Goal: Obtain resource: Download file/media

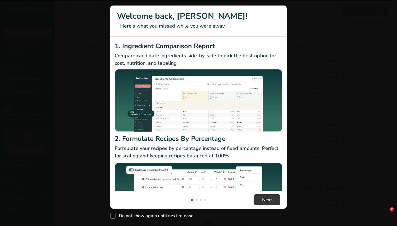
click at [292, 79] on div "New Features" at bounding box center [198, 113] width 397 height 226
click at [282, 31] on header "Welcome back, Jessica! Here's what you missed while you were away." at bounding box center [198, 21] width 176 height 31
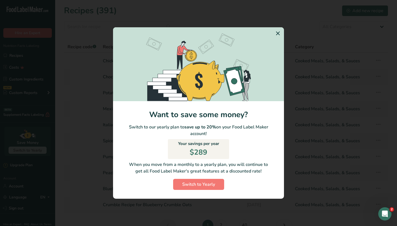
click at [279, 34] on icon "Switch to Yearly Modal" at bounding box center [278, 33] width 7 height 10
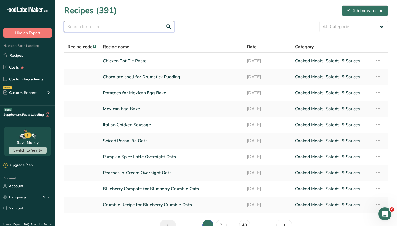
click at [95, 26] on input "text" at bounding box center [119, 26] width 110 height 11
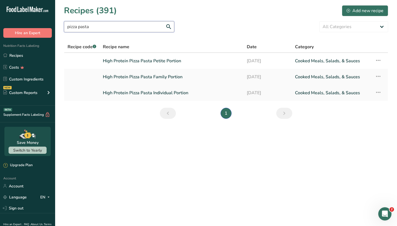
type input "pizza pasta"
click at [137, 91] on link "High Protein Pizza Pasta Individual Portion" at bounding box center [171, 93] width 137 height 12
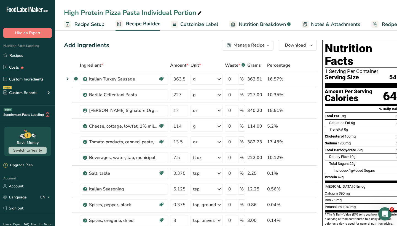
click at [250, 44] on div "Manage Recipe" at bounding box center [248, 45] width 31 height 7
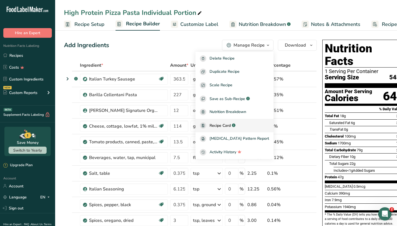
click at [228, 123] on span "Recipe Card" at bounding box center [219, 126] width 21 height 6
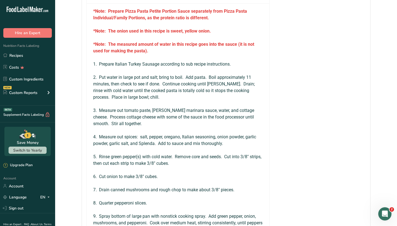
scroll to position [329, 0]
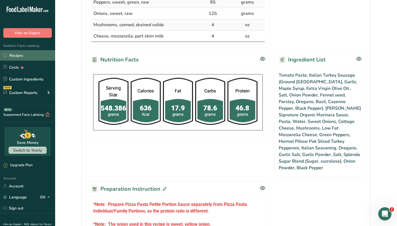
click at [26, 53] on link "Recipes" at bounding box center [27, 55] width 55 height 10
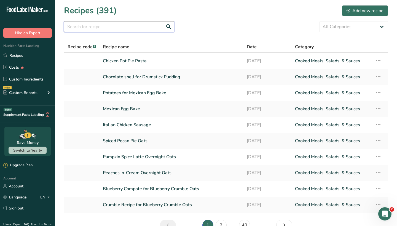
click at [146, 29] on input "text" at bounding box center [119, 26] width 110 height 11
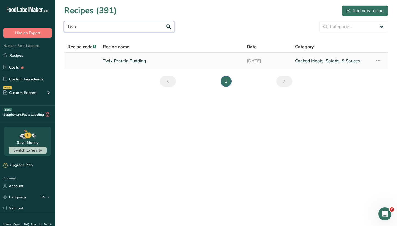
type input "Twix"
click at [127, 58] on link "Twix Protein Pudding" at bounding box center [171, 61] width 137 height 12
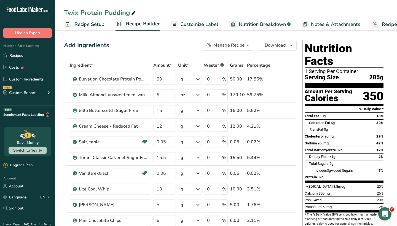
click at [236, 44] on div "Manage Recipe" at bounding box center [228, 45] width 31 height 7
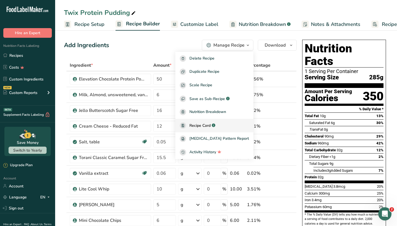
click at [211, 124] on span "Recipe Card" at bounding box center [199, 126] width 21 height 6
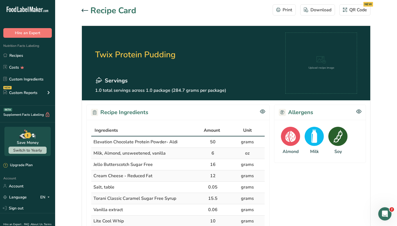
click at [86, 10] on icon at bounding box center [85, 10] width 7 height 3
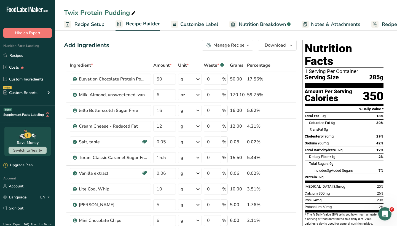
click at [236, 44] on div "Manage Recipe" at bounding box center [228, 45] width 31 height 7
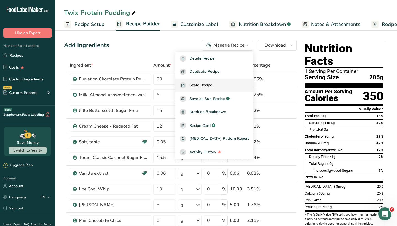
click at [212, 86] on span "Scale Recipe" at bounding box center [200, 85] width 23 height 6
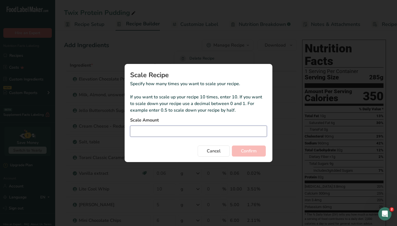
click at [192, 130] on input "Duplicate recipe modal" at bounding box center [198, 131] width 137 height 11
type input "43"
click at [247, 155] on button "Confirm" at bounding box center [249, 151] width 34 height 11
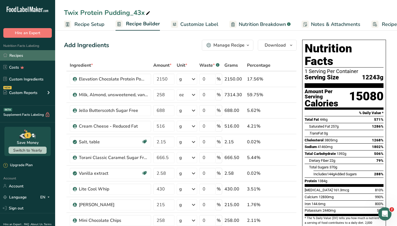
click at [39, 57] on link "Recipes" at bounding box center [27, 55] width 55 height 10
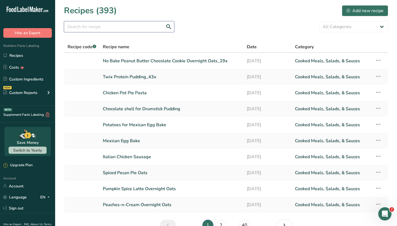
click at [135, 29] on input "text" at bounding box center [119, 26] width 110 height 11
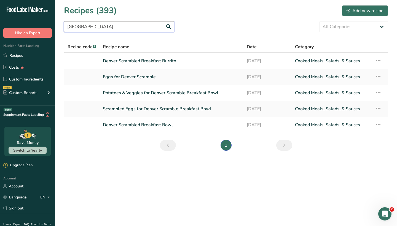
type input "Denver"
drag, startPoint x: 135, startPoint y: 29, endPoint x: 163, endPoint y: 61, distance: 42.6
click at [163, 61] on link "Denver Scrambled Breakfast Burrito" at bounding box center [171, 61] width 137 height 12
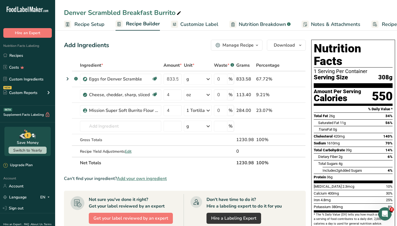
click at [240, 46] on div "Manage Recipe" at bounding box center [237, 45] width 31 height 7
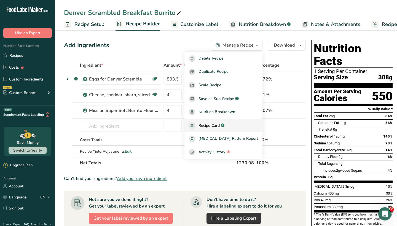
click at [217, 123] on span "Recipe Card" at bounding box center [208, 126] width 21 height 6
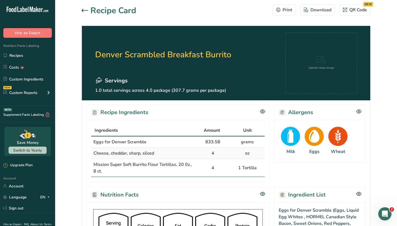
click at [85, 10] on icon at bounding box center [85, 10] width 7 height 3
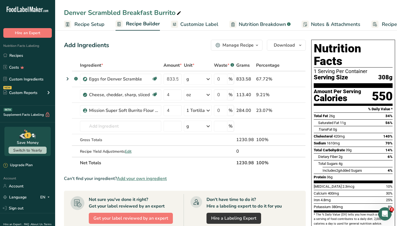
click at [224, 46] on div "Manage Recipe" at bounding box center [237, 45] width 31 height 7
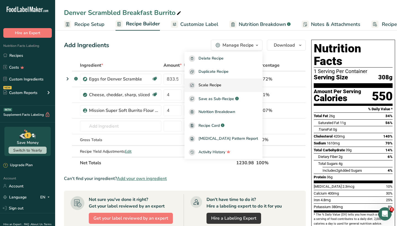
click at [219, 87] on span "Scale Recipe" at bounding box center [209, 85] width 23 height 6
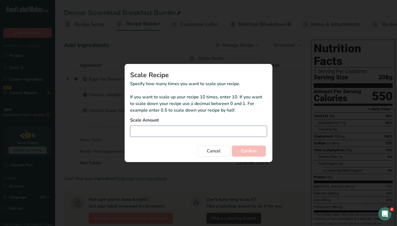
click at [182, 131] on input "Duplicate recipe modal" at bounding box center [198, 131] width 137 height 11
type input "3"
click at [251, 149] on span "Confirm" at bounding box center [249, 151] width 16 height 7
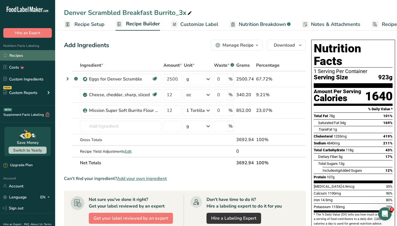
click at [31, 57] on link "Recipes" at bounding box center [27, 55] width 55 height 10
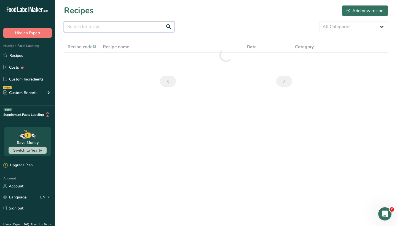
click at [123, 26] on input "text" at bounding box center [119, 26] width 110 height 11
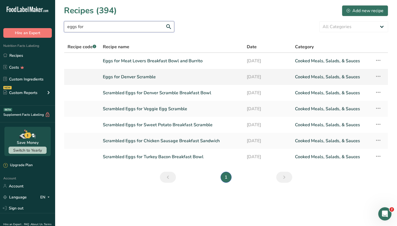
type input "eggs for"
click at [144, 77] on link "Eggs for Denver Scramble" at bounding box center [171, 77] width 137 height 12
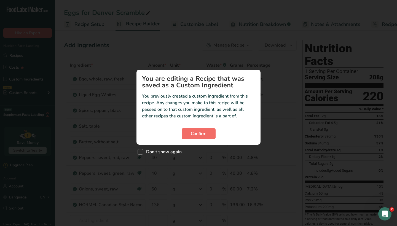
click at [204, 131] on span "Confirm" at bounding box center [199, 133] width 16 height 7
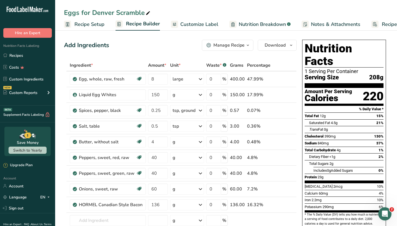
click at [221, 48] on div "Manage Recipe" at bounding box center [228, 45] width 31 height 7
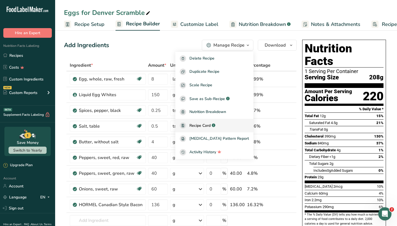
click at [209, 127] on span "Recipe Card" at bounding box center [199, 126] width 21 height 6
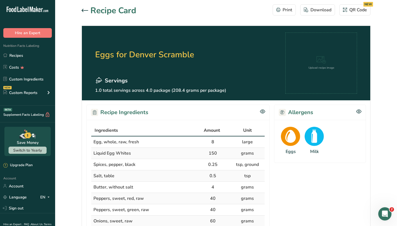
click at [82, 10] on icon at bounding box center [85, 10] width 7 height 3
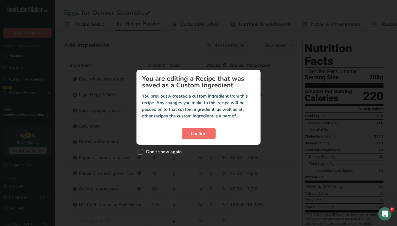
click at [202, 132] on span "Confirm" at bounding box center [199, 133] width 16 height 7
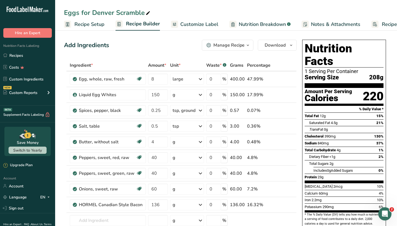
click at [225, 46] on div "Manage Recipe" at bounding box center [228, 45] width 31 height 7
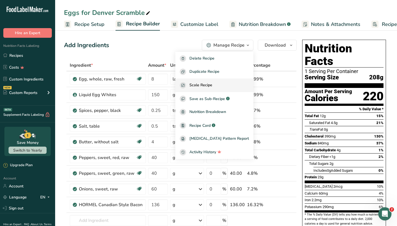
click at [212, 84] on span "Scale Recipe" at bounding box center [200, 85] width 23 height 6
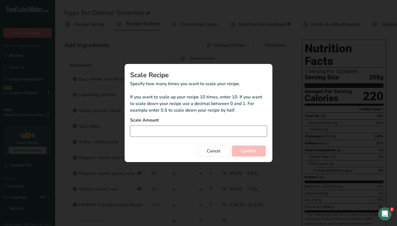
click at [166, 133] on input "Duplicate recipe modal" at bounding box center [198, 131] width 137 height 11
type input "3"
click at [242, 150] on span "Confirm" at bounding box center [249, 151] width 16 height 7
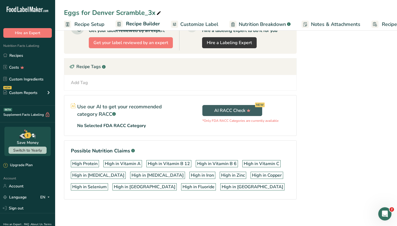
scroll to position [270, 0]
click at [16, 56] on link "Recipes" at bounding box center [27, 55] width 55 height 10
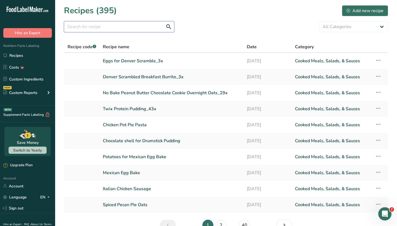
click at [143, 30] on input "text" at bounding box center [119, 26] width 110 height 11
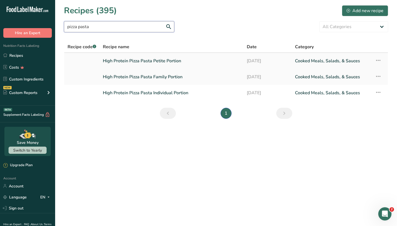
type input "pizza pasta"
click at [139, 63] on link "High Protein Pizza Pasta Petite Portion" at bounding box center [171, 61] width 137 height 12
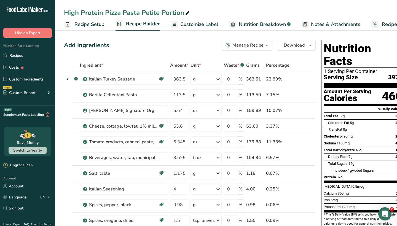
click at [249, 45] on div "Manage Recipe" at bounding box center [247, 45] width 31 height 7
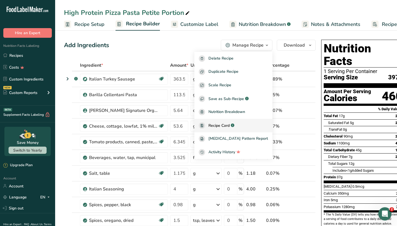
click at [221, 123] on span "Recipe Card" at bounding box center [218, 126] width 21 height 6
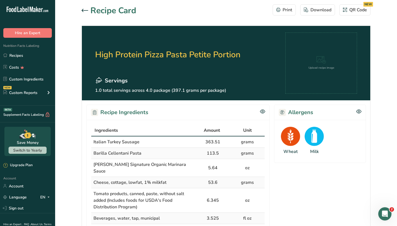
click at [86, 10] on icon at bounding box center [85, 10] width 7 height 3
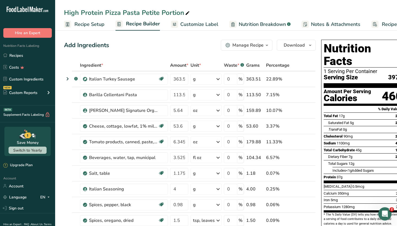
click at [244, 43] on div "Manage Recipe" at bounding box center [247, 45] width 31 height 7
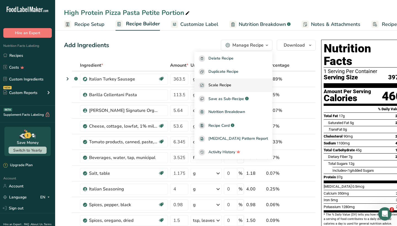
click at [231, 87] on span "Scale Recipe" at bounding box center [219, 85] width 23 height 6
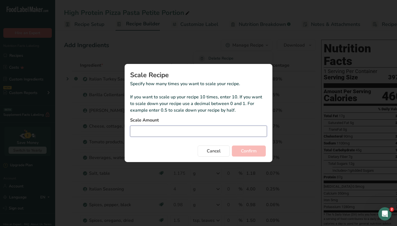
click at [212, 135] on input "Duplicate recipe modal" at bounding box center [198, 131] width 137 height 11
type input "1"
type input "1.25"
click at [257, 153] on button "Confirm" at bounding box center [249, 151] width 34 height 11
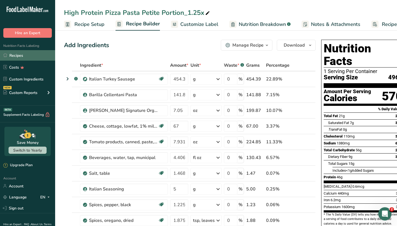
click at [22, 55] on link "Recipes" at bounding box center [27, 55] width 55 height 10
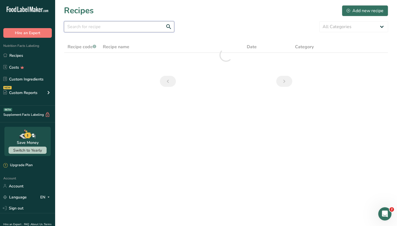
click at [115, 26] on input "text" at bounding box center [119, 26] width 110 height 11
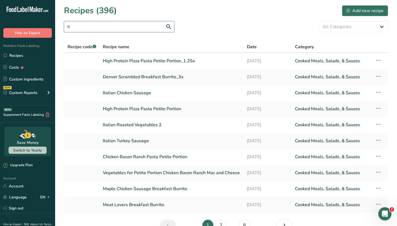
type input "i"
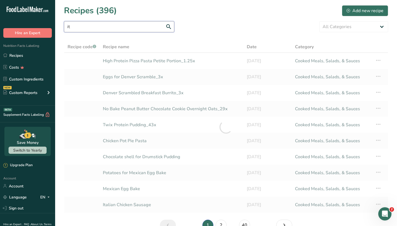
type input "i"
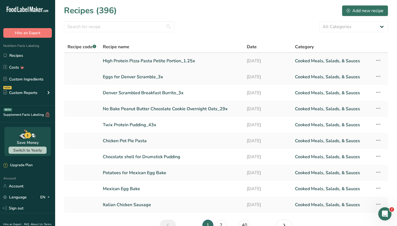
click at [177, 59] on link "High Protein Pizza Pasta Petite Portion_1.25x" at bounding box center [171, 61] width 137 height 12
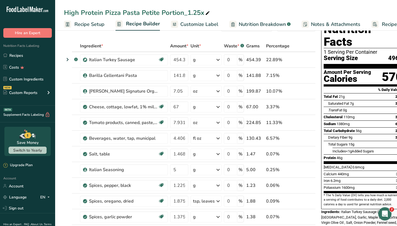
scroll to position [26, 0]
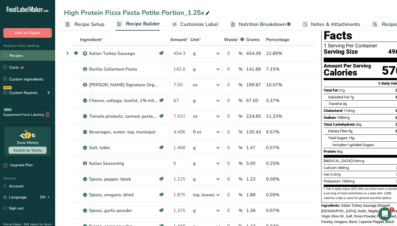
click at [34, 55] on link "Recipes" at bounding box center [27, 55] width 55 height 10
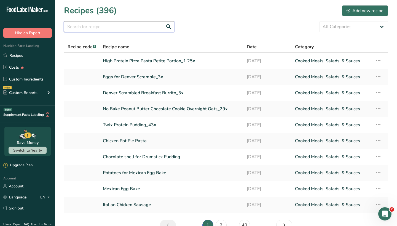
click at [111, 26] on input "text" at bounding box center [119, 26] width 110 height 11
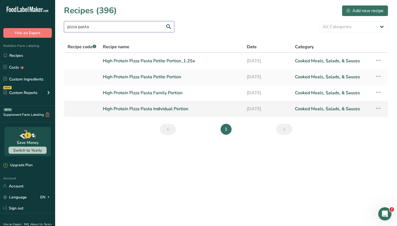
type input "pizza pasta"
click at [165, 107] on link "High Protein Pizza Pasta Individual Portion" at bounding box center [171, 109] width 137 height 12
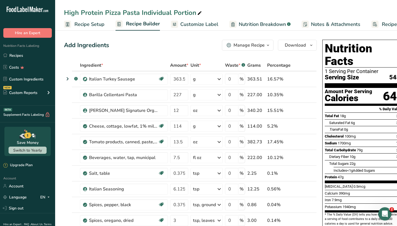
click at [239, 44] on div "Manage Recipe" at bounding box center [248, 45] width 31 height 7
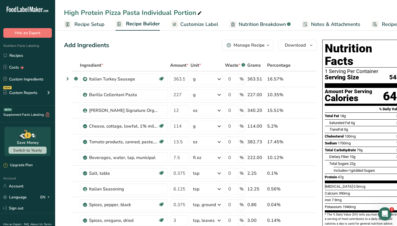
click at [245, 43] on div "Manage Recipe" at bounding box center [248, 45] width 31 height 7
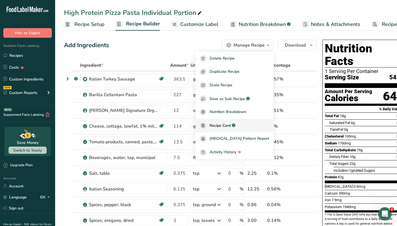
click at [224, 124] on span "Recipe Card" at bounding box center [219, 126] width 21 height 6
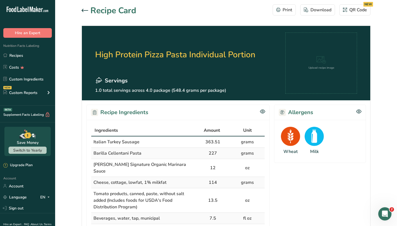
click at [85, 12] on icon at bounding box center [85, 10] width 7 height 3
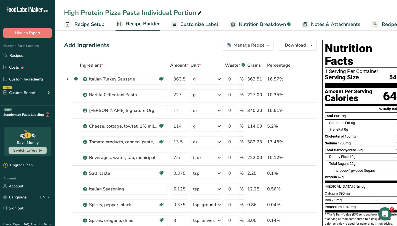
click at [244, 44] on div "Manage Recipe" at bounding box center [248, 45] width 31 height 7
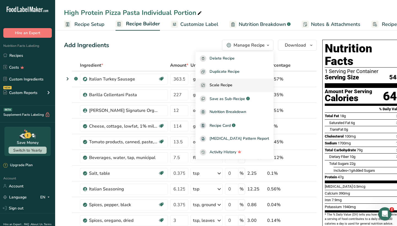
click at [232, 85] on span "Scale Recipe" at bounding box center [220, 85] width 23 height 6
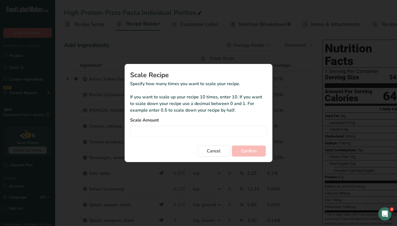
click at [190, 123] on div "Scale Amount" at bounding box center [198, 127] width 137 height 20
click at [188, 129] on input "Duplicate recipe modal" at bounding box center [198, 131] width 137 height 11
type input "4"
click at [246, 151] on span "Confirm" at bounding box center [249, 151] width 16 height 7
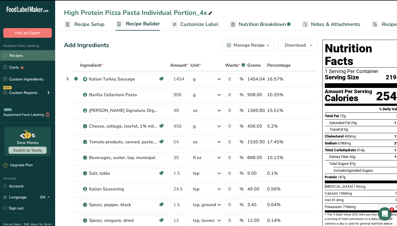
click at [18, 56] on link "Recipes" at bounding box center [27, 55] width 55 height 10
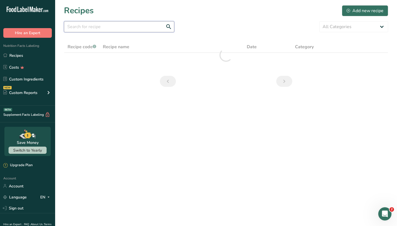
click at [100, 28] on input "text" at bounding box center [119, 26] width 110 height 11
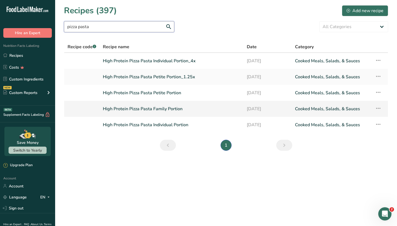
type input "pizza pasta"
click at [149, 109] on link "High Protein Pizza Pasta Family Portion" at bounding box center [171, 109] width 137 height 12
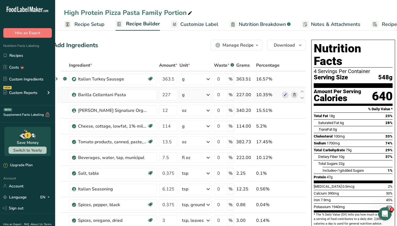
scroll to position [0, 10]
click at [239, 46] on div "Manage Recipe" at bounding box center [238, 45] width 31 height 7
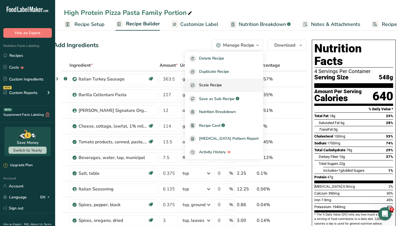
click at [222, 85] on span "Scale Recipe" at bounding box center [210, 85] width 23 height 6
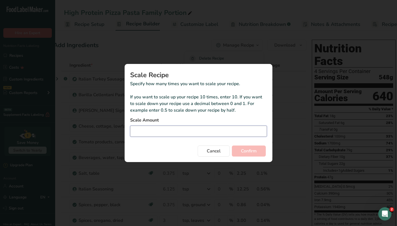
click at [208, 127] on input "Duplicate recipe modal" at bounding box center [198, 131] width 137 height 11
type input "1"
click at [244, 152] on span "Confirm" at bounding box center [249, 151] width 16 height 7
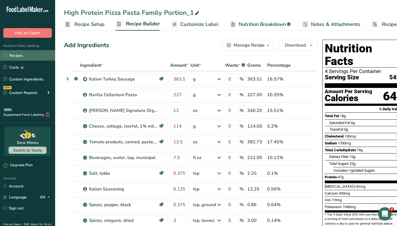
click at [45, 57] on link "Recipes" at bounding box center [27, 55] width 55 height 10
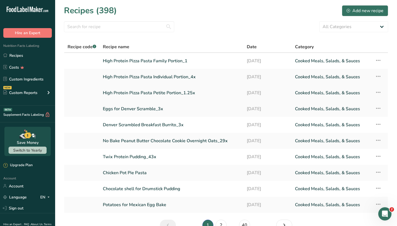
click at [135, 91] on link "High Protein Pizza Pasta Petite Portion_1.25x" at bounding box center [171, 93] width 137 height 12
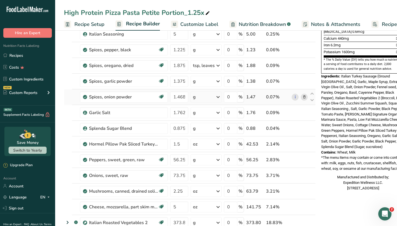
scroll to position [220, 0]
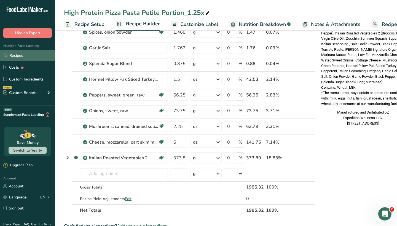
click at [36, 55] on link "Recipes" at bounding box center [27, 55] width 55 height 10
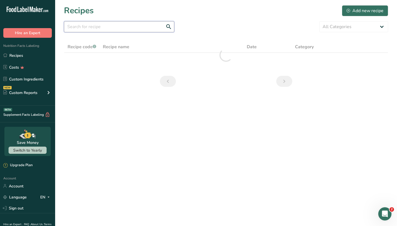
click at [102, 27] on input "text" at bounding box center [119, 26] width 110 height 11
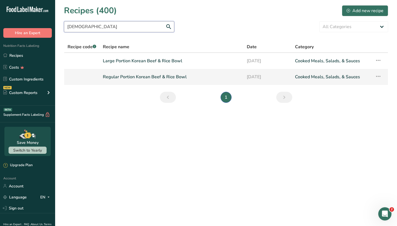
type input "korean"
click at [150, 77] on link "Regular Portion Korean Beef & Rice Bowl" at bounding box center [171, 77] width 137 height 12
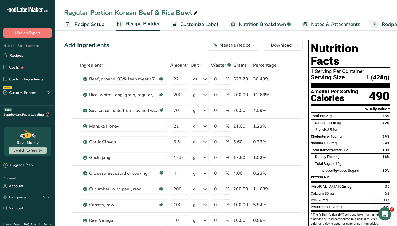
click at [240, 44] on div "Manage Recipe" at bounding box center [234, 45] width 31 height 7
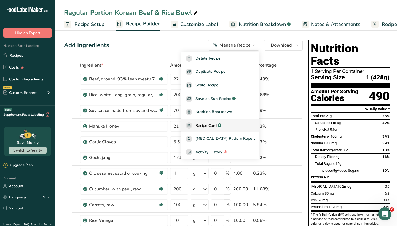
click at [217, 126] on span "Recipe Card" at bounding box center [205, 126] width 21 height 6
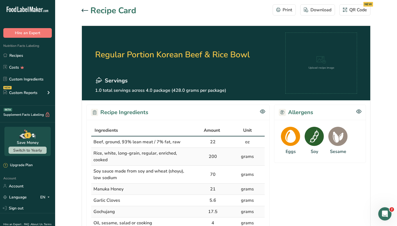
click at [82, 10] on icon at bounding box center [85, 10] width 7 height 3
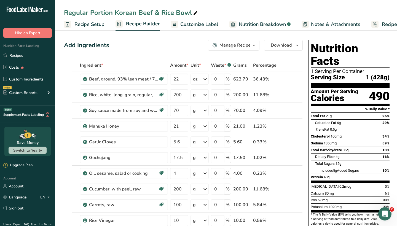
click at [225, 43] on div "Manage Recipe" at bounding box center [234, 45] width 31 height 7
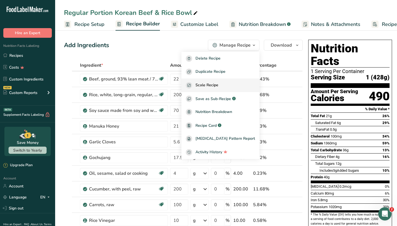
click at [215, 85] on span "Scale Recipe" at bounding box center [206, 85] width 23 height 6
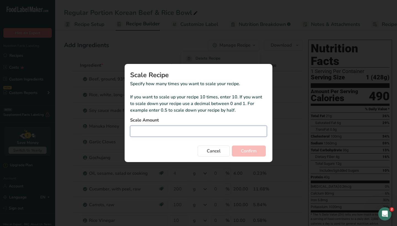
click at [188, 131] on input "Duplicate recipe modal" at bounding box center [198, 131] width 137 height 11
type input "3"
click at [252, 150] on span "Confirm" at bounding box center [249, 151] width 16 height 7
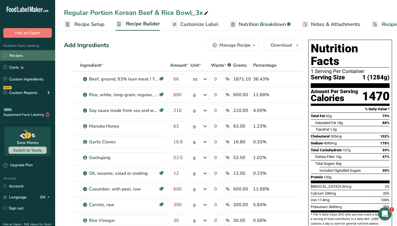
click at [28, 55] on link "Recipes" at bounding box center [27, 55] width 55 height 10
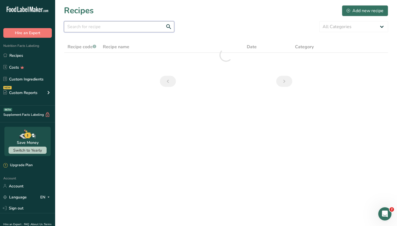
click at [120, 30] on input "text" at bounding box center [119, 26] width 110 height 11
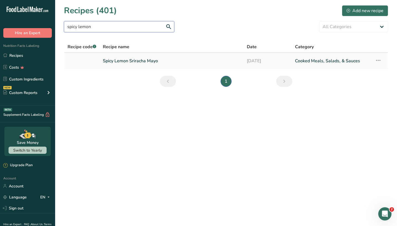
type input "spicy lemon"
click at [132, 59] on link "Spicy Lemon Sriracha Mayo" at bounding box center [171, 61] width 137 height 12
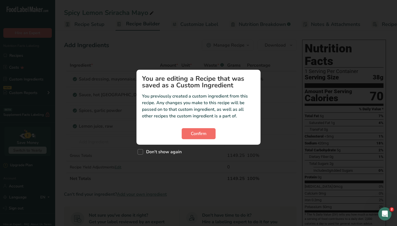
click at [192, 131] on span "Confirm" at bounding box center [199, 133] width 16 height 7
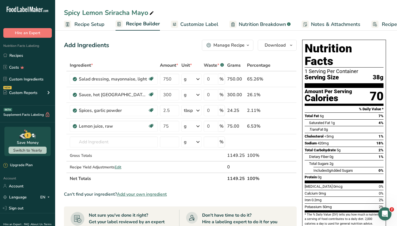
click at [224, 44] on div "Manage Recipe" at bounding box center [228, 45] width 31 height 7
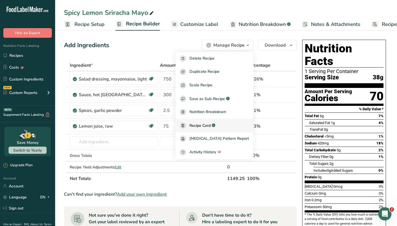
click at [211, 125] on span "Recipe Card" at bounding box center [199, 126] width 21 height 6
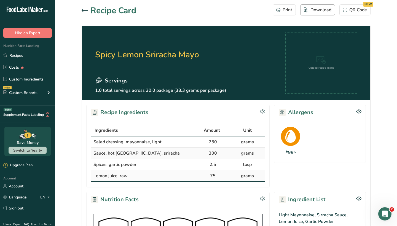
click at [325, 9] on div "Download" at bounding box center [318, 10] width 28 height 7
click at [84, 11] on icon at bounding box center [85, 10] width 7 height 3
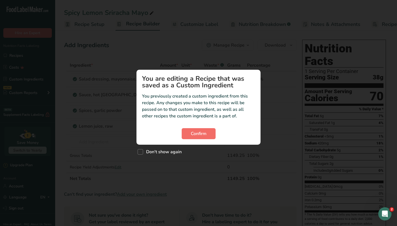
click at [201, 133] on span "Confirm" at bounding box center [199, 133] width 16 height 7
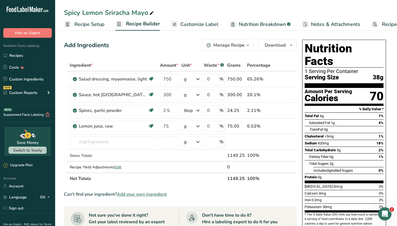
click at [223, 47] on div "Manage Recipe" at bounding box center [228, 45] width 31 height 7
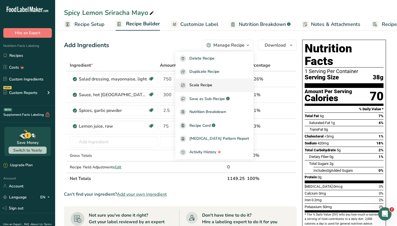
click at [212, 84] on span "Scale Recipe" at bounding box center [200, 85] width 23 height 6
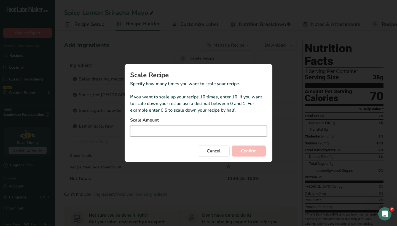
click at [184, 129] on input "Duplicate recipe modal" at bounding box center [198, 131] width 137 height 11
type input "0"
type input "0.4"
click at [249, 152] on span "Confirm" at bounding box center [249, 151] width 16 height 7
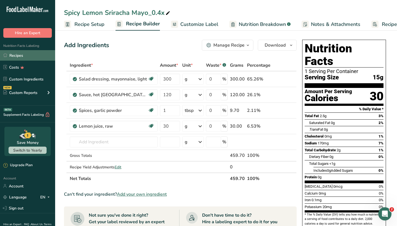
click at [37, 55] on link "Recipes" at bounding box center [27, 55] width 55 height 10
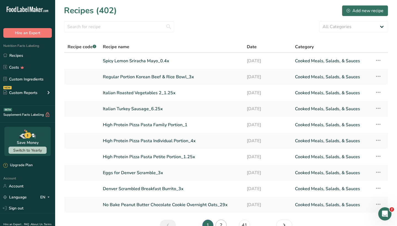
click at [221, 221] on link "2" at bounding box center [221, 225] width 11 height 11
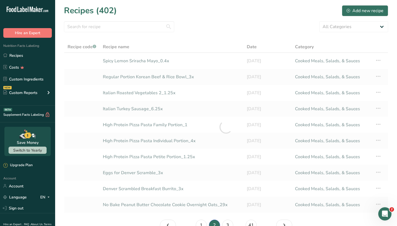
scroll to position [5, 0]
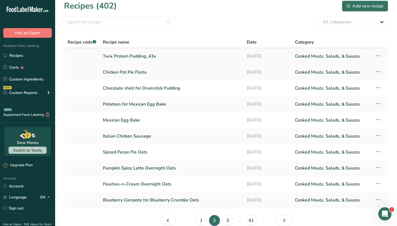
click at [143, 55] on link "Twix Protein Pudding_43x" at bounding box center [171, 56] width 137 height 12
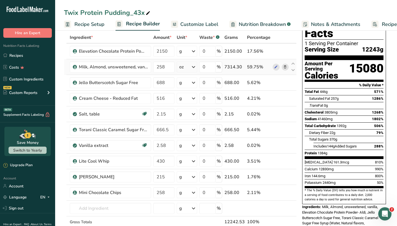
scroll to position [29, 0]
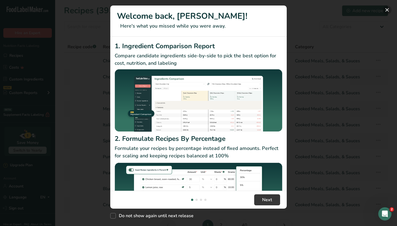
click at [387, 10] on button "New Features" at bounding box center [387, 10] width 9 height 9
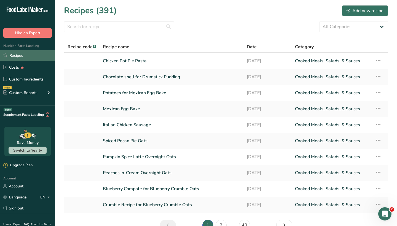
click at [38, 53] on link "Recipes" at bounding box center [27, 55] width 55 height 10
click at [132, 30] on input "text" at bounding box center [119, 26] width 110 height 11
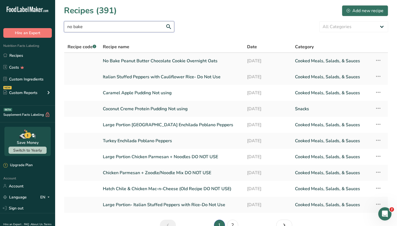
type input "no bake"
click at [149, 63] on link "No Bake Peanut Butter Chocolate Cookie Overnight Oats" at bounding box center [172, 61] width 138 height 12
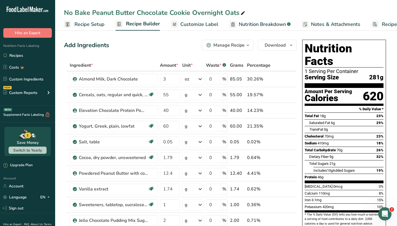
click at [234, 45] on div "Manage Recipe" at bounding box center [228, 45] width 31 height 7
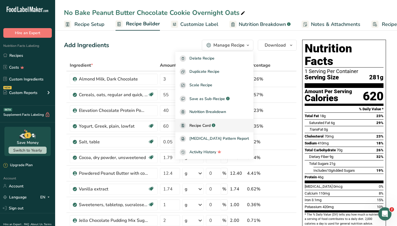
click at [209, 124] on span "Recipe Card" at bounding box center [199, 126] width 21 height 6
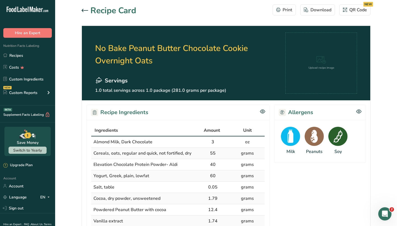
click at [85, 10] on icon at bounding box center [85, 10] width 7 height 3
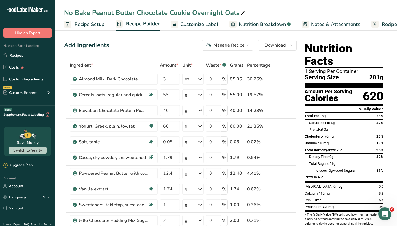
click at [232, 43] on div "Manage Recipe" at bounding box center [228, 45] width 31 height 7
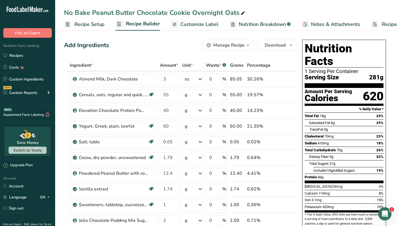
click at [229, 41] on button "Manage Recipe" at bounding box center [228, 45] width 52 height 11
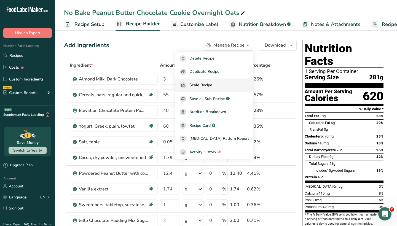
click at [212, 85] on span "Scale Recipe" at bounding box center [200, 85] width 23 height 6
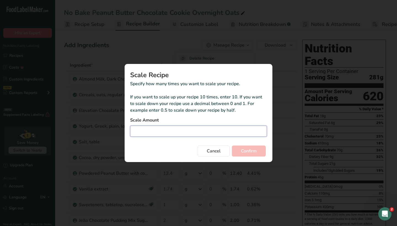
click at [192, 136] on input "Duplicate recipe modal" at bounding box center [198, 131] width 137 height 11
type input "29"
click at [255, 154] on span "Confirm" at bounding box center [249, 151] width 16 height 7
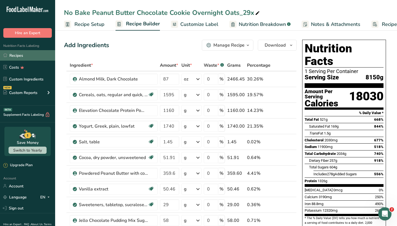
click at [38, 54] on link "Recipes" at bounding box center [27, 55] width 55 height 10
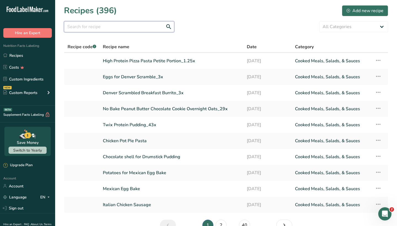
click at [137, 23] on input "text" at bounding box center [119, 26] width 110 height 11
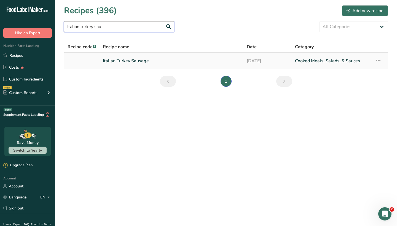
type input "Italian turkey sau"
click at [122, 59] on link "Italian Turkey Sausage" at bounding box center [171, 61] width 137 height 12
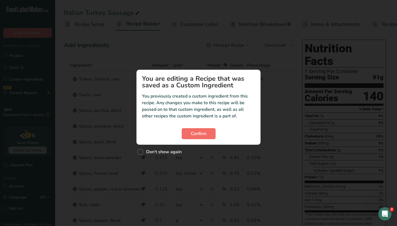
click at [198, 136] on span "Confirm" at bounding box center [199, 133] width 16 height 7
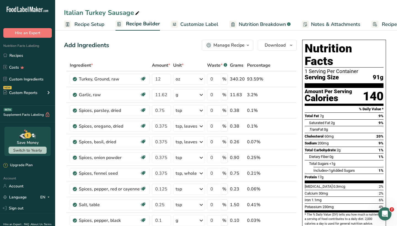
scroll to position [0, 0]
click at [228, 45] on div "Manage Recipe" at bounding box center [228, 45] width 31 height 7
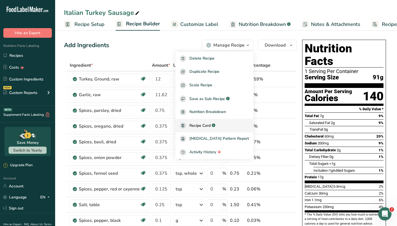
click at [211, 123] on span "Recipe Card" at bounding box center [199, 126] width 21 height 6
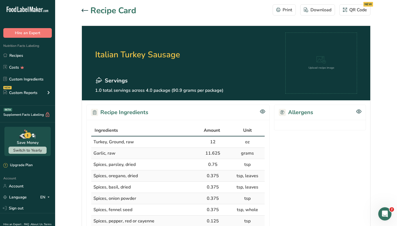
click at [83, 11] on icon at bounding box center [85, 10] width 7 height 3
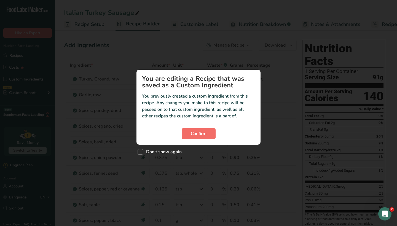
click at [199, 128] on button "Confirm" at bounding box center [199, 133] width 34 height 11
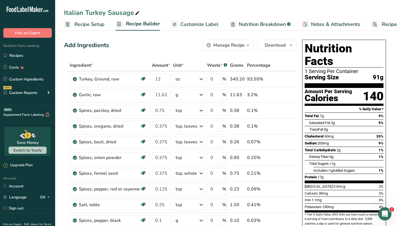
click at [232, 45] on div "Manage Recipe" at bounding box center [228, 45] width 31 height 7
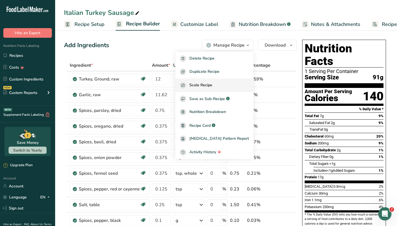
click at [212, 86] on span "Scale Recipe" at bounding box center [200, 85] width 23 height 6
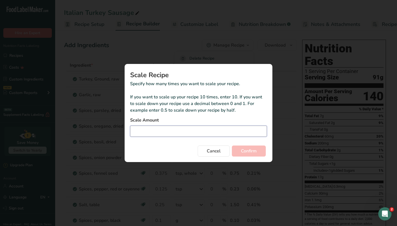
click at [187, 133] on input "Duplicate recipe modal" at bounding box center [198, 131] width 137 height 11
type input "6"
type input "6.25"
click at [243, 151] on span "Confirm" at bounding box center [249, 151] width 16 height 7
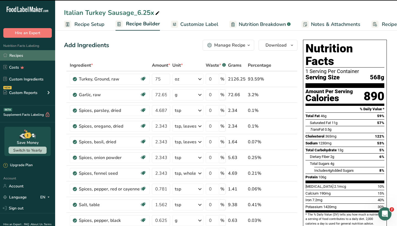
click at [34, 57] on link "Recipes" at bounding box center [27, 55] width 55 height 10
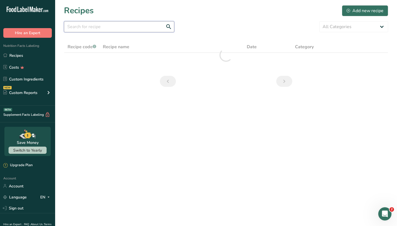
click at [146, 31] on input "text" at bounding box center [119, 26] width 110 height 11
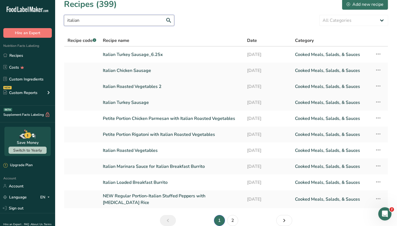
scroll to position [7, 0]
type input "italian"
click at [147, 85] on link "Italian Roasted Vegetables 2" at bounding box center [172, 86] width 138 height 12
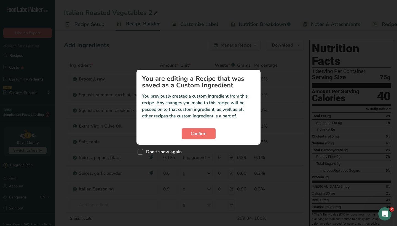
click at [192, 130] on button "Confirm" at bounding box center [199, 133] width 34 height 11
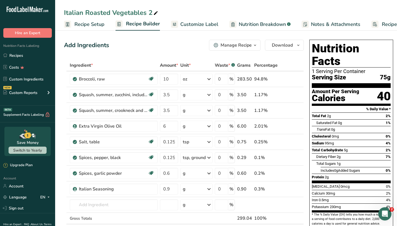
click at [235, 44] on div "Manage Recipe" at bounding box center [236, 45] width 31 height 7
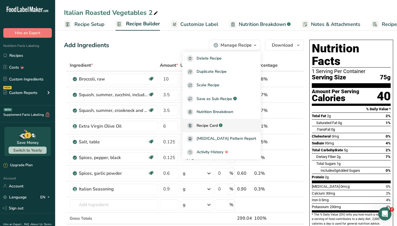
click at [214, 125] on span "Recipe Card" at bounding box center [207, 126] width 21 height 6
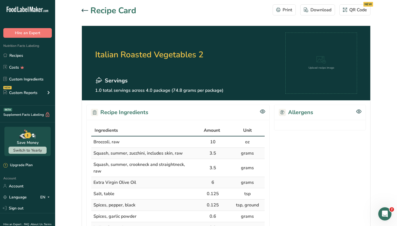
click at [86, 10] on icon at bounding box center [85, 10] width 7 height 3
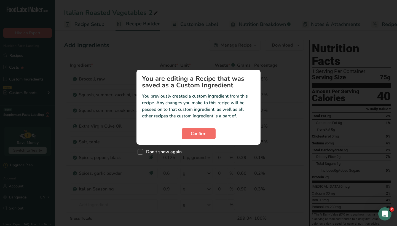
click at [201, 131] on span "Confirm" at bounding box center [199, 133] width 16 height 7
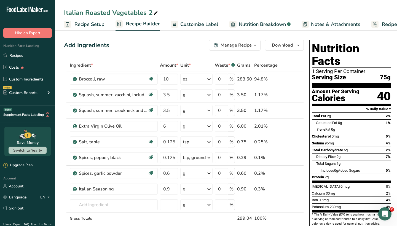
click at [232, 48] on div "Manage Recipe" at bounding box center [236, 45] width 31 height 7
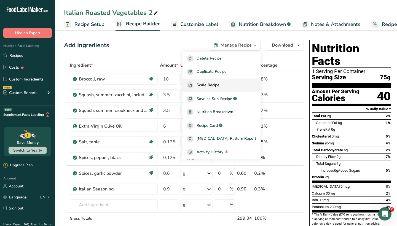
click at [219, 83] on span "Scale Recipe" at bounding box center [208, 85] width 23 height 6
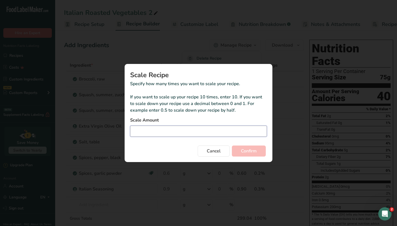
click at [202, 127] on input "Duplicate recipe modal" at bounding box center [198, 131] width 137 height 11
type input "1"
type input "1.25"
click at [251, 152] on span "Confirm" at bounding box center [249, 151] width 16 height 7
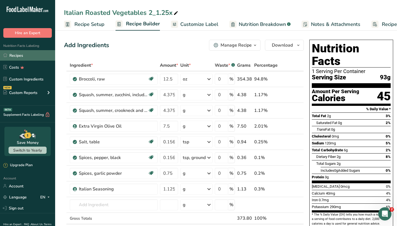
click at [24, 52] on link "Recipes" at bounding box center [27, 55] width 55 height 10
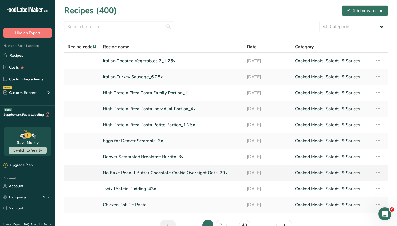
click at [186, 171] on link "No Bake Peanut Butter Chocolate Cookie Overnight Oats_29x" at bounding box center [171, 173] width 137 height 12
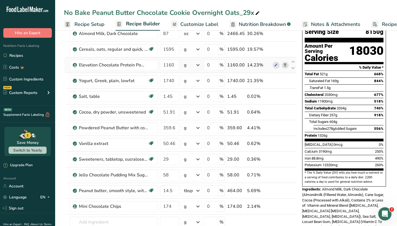
scroll to position [63, 0]
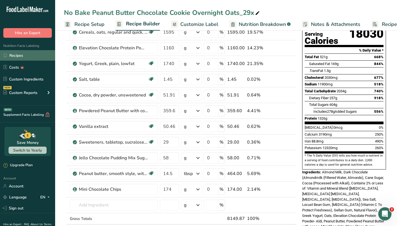
click at [17, 54] on link "Recipes" at bounding box center [27, 55] width 55 height 10
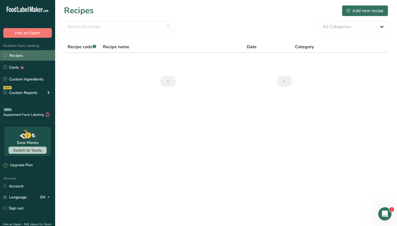
click at [43, 56] on link "Recipes" at bounding box center [27, 55] width 55 height 10
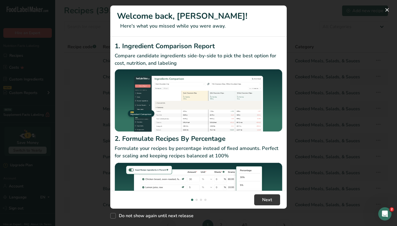
click at [345, 111] on div "New Features" at bounding box center [198, 113] width 397 height 226
click at [389, 12] on button "New Features" at bounding box center [387, 10] width 9 height 9
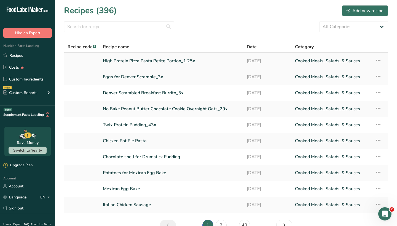
click at [171, 60] on link "High Protein Pizza Pasta Petite Portion_1.25x" at bounding box center [171, 61] width 137 height 12
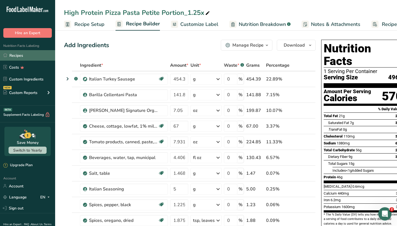
click at [35, 51] on link "Recipes" at bounding box center [27, 55] width 55 height 10
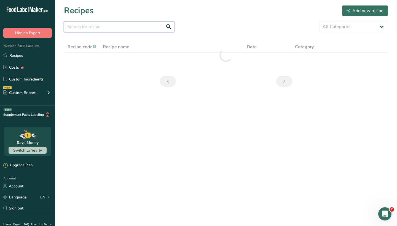
click at [157, 31] on input "text" at bounding box center [119, 26] width 110 height 11
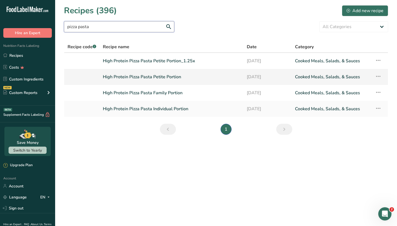
type input "pizza pasta"
click at [167, 74] on link "High Protein Pizza Pasta Petite Portion" at bounding box center [171, 77] width 137 height 12
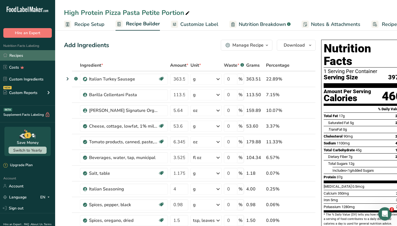
click at [28, 55] on link "Recipes" at bounding box center [27, 55] width 55 height 10
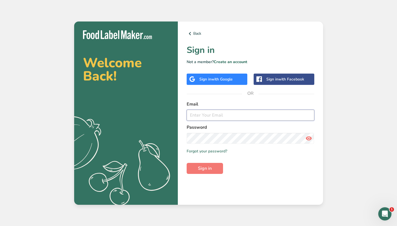
type input "jess@expeditionwellnesscoach.com"
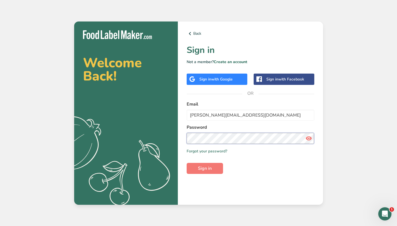
click at [205, 168] on button "Sign in" at bounding box center [205, 168] width 36 height 11
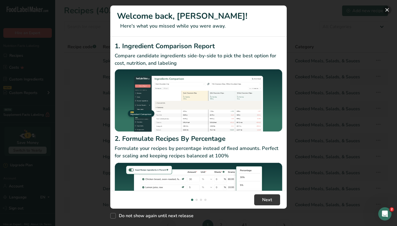
click at [388, 11] on button "New Features" at bounding box center [387, 10] width 9 height 9
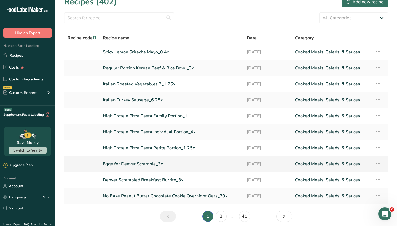
scroll to position [10, 0]
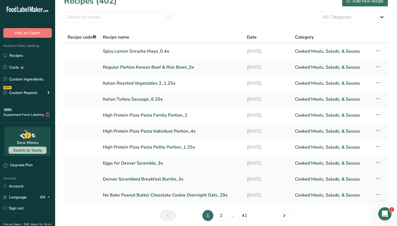
click at [165, 179] on link "Denver Scrambled Breakfast Burrito_3x" at bounding box center [171, 179] width 137 height 12
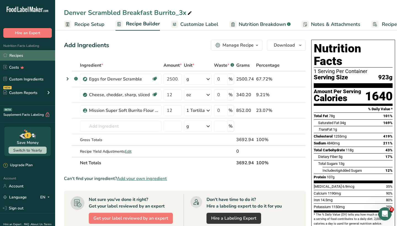
click at [31, 53] on link "Recipes" at bounding box center [27, 55] width 55 height 10
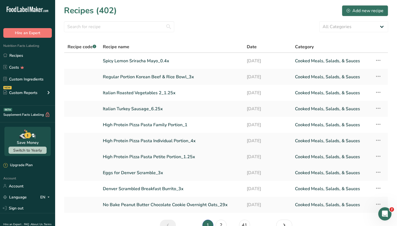
click at [158, 155] on link "High Protein Pizza Pasta Petite Portion_1.25x" at bounding box center [171, 157] width 137 height 12
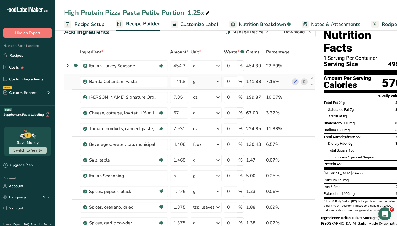
scroll to position [15, 0]
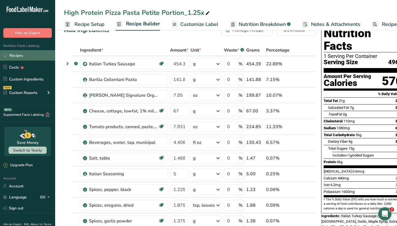
click at [38, 53] on link "Recipes" at bounding box center [27, 55] width 55 height 10
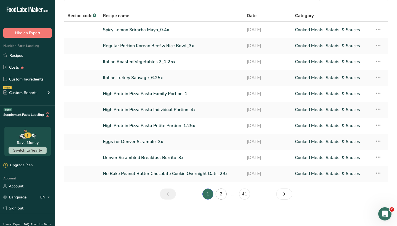
scroll to position [31, 0]
click at [206, 173] on link "No Bake Peanut Butter Chocolate Cookie Overnight Oats_29x" at bounding box center [171, 174] width 137 height 12
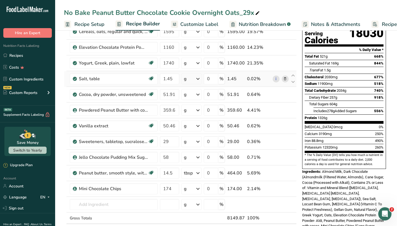
scroll to position [66, 0]
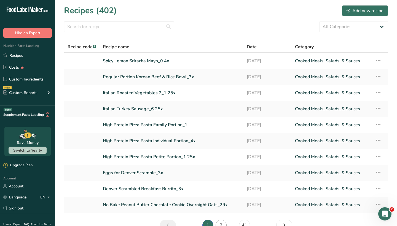
click at [221, 223] on link "2" at bounding box center [221, 225] width 11 height 11
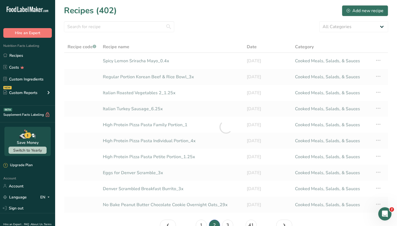
scroll to position [5, 0]
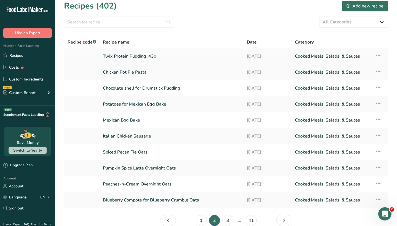
click at [147, 58] on link "Twix Protein Pudding_43x" at bounding box center [171, 56] width 137 height 12
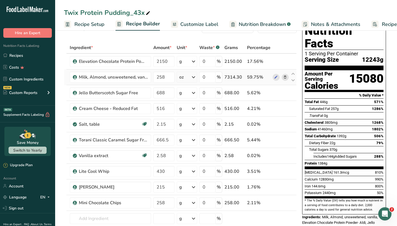
scroll to position [21, 0]
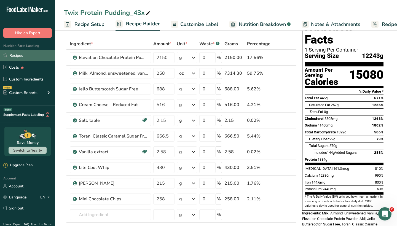
click at [37, 54] on link "Recipes" at bounding box center [27, 55] width 55 height 10
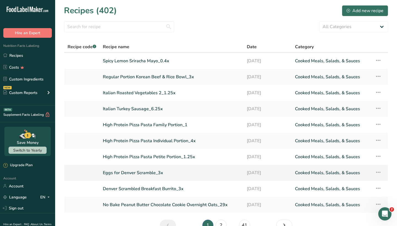
click at [139, 173] on link "Eggs for Denver Scramble_3x" at bounding box center [171, 173] width 137 height 12
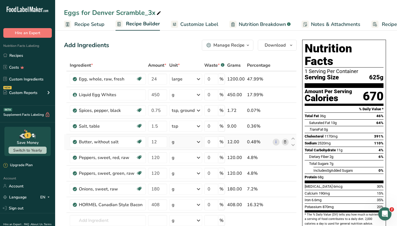
scroll to position [5, 0]
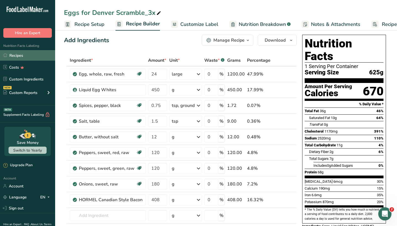
click at [38, 53] on link "Recipes" at bounding box center [27, 55] width 55 height 10
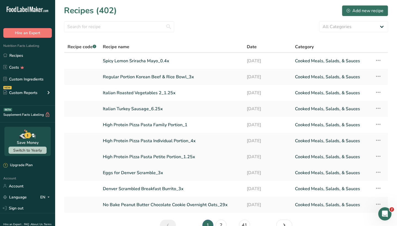
click at [164, 156] on link "High Protein Pizza Pasta Petite Portion_1.25x" at bounding box center [171, 157] width 137 height 12
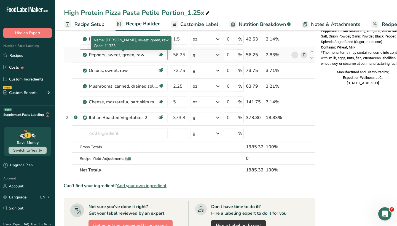
scroll to position [253, 0]
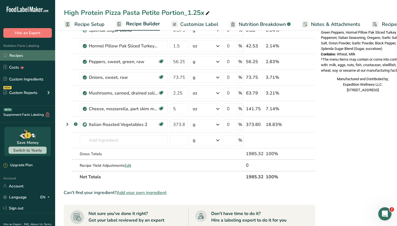
click at [28, 55] on link "Recipes" at bounding box center [27, 55] width 55 height 10
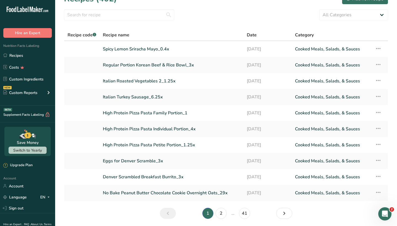
scroll to position [15, 0]
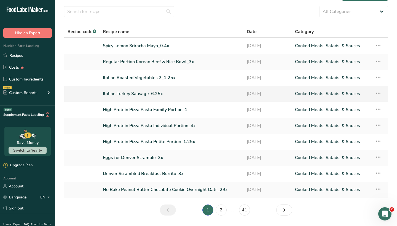
click at [148, 93] on link "Italian Turkey Sausage_6.25x" at bounding box center [171, 94] width 137 height 12
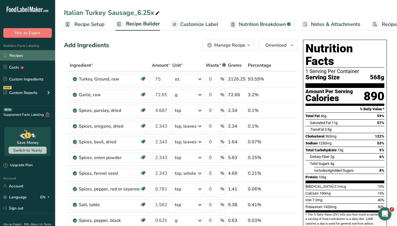
click at [31, 53] on link "Recipes" at bounding box center [27, 55] width 55 height 10
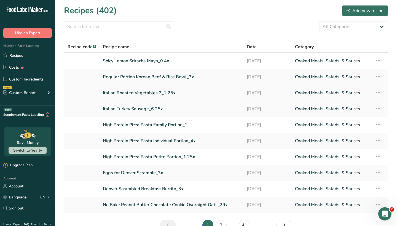
click at [139, 90] on link "Italian Roasted Vegetables 2_1.25x" at bounding box center [171, 93] width 137 height 12
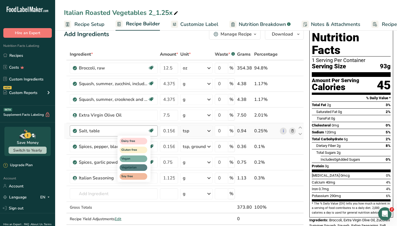
scroll to position [11, 0]
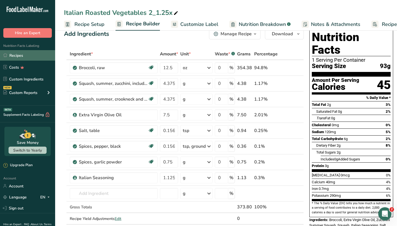
click at [36, 55] on link "Recipes" at bounding box center [27, 55] width 55 height 10
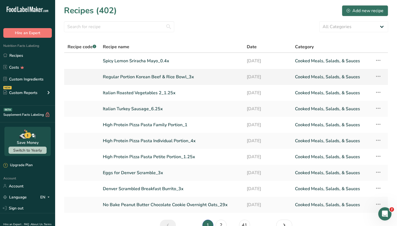
click at [138, 75] on link "Regular Portion Korean Beef & Rice Bowl_3x" at bounding box center [171, 77] width 137 height 12
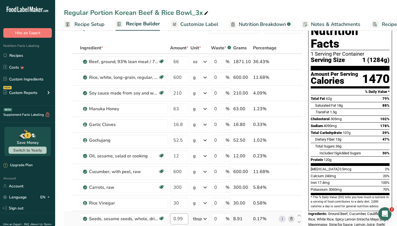
scroll to position [9, 0]
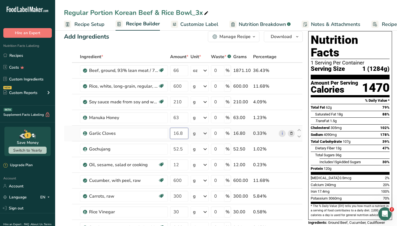
click at [173, 133] on input "16.8" at bounding box center [179, 133] width 18 height 11
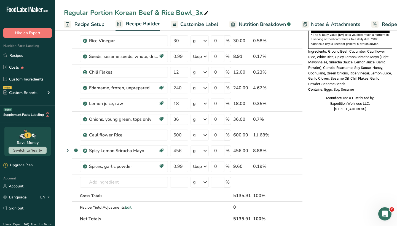
scroll to position [180, 0]
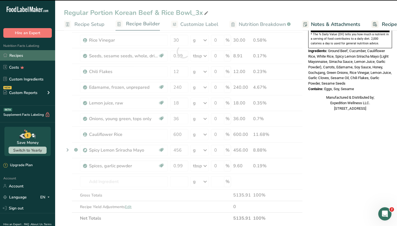
click at [33, 55] on link "Recipes" at bounding box center [27, 55] width 55 height 10
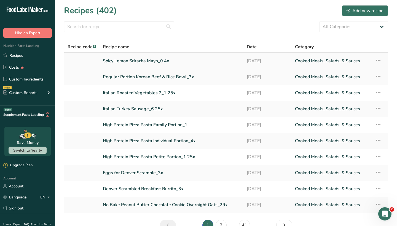
click at [156, 58] on link "Spicy Lemon Sriracha Mayo_0.4x" at bounding box center [171, 61] width 137 height 12
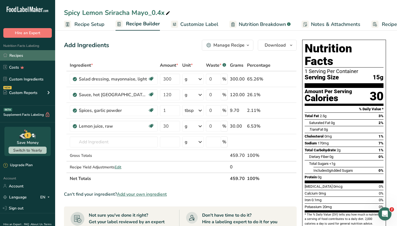
click at [40, 55] on link "Recipes" at bounding box center [27, 55] width 55 height 10
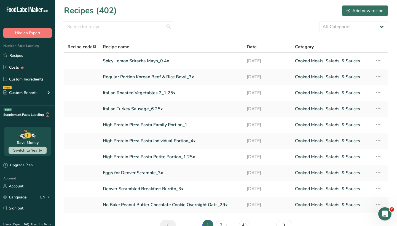
click at [144, 0] on section "Recipes (402) Add new recipe All Categories Baked Goods Beverages Confectionery…" at bounding box center [226, 120] width 342 height 240
click at [219, 223] on link "2" at bounding box center [221, 225] width 11 height 11
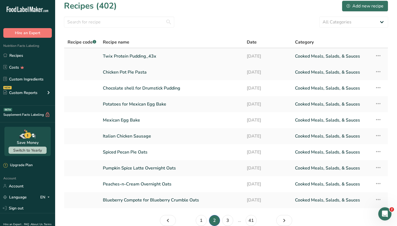
click at [135, 57] on link "Twix Protein Pudding_43x" at bounding box center [171, 56] width 137 height 12
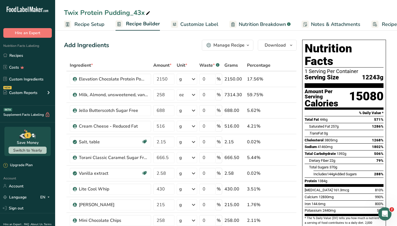
click at [230, 50] on button "Manage Recipe" at bounding box center [228, 45] width 52 height 11
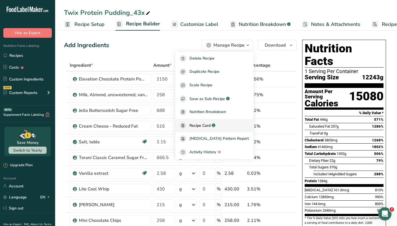
click at [210, 126] on span "Recipe Card" at bounding box center [199, 126] width 21 height 6
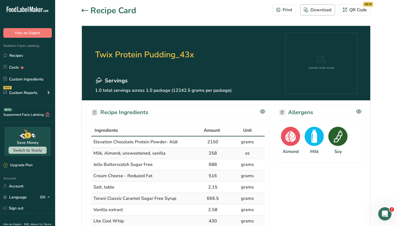
click at [316, 11] on div "Download" at bounding box center [318, 10] width 28 height 7
click at [34, 55] on link "Recipes" at bounding box center [27, 55] width 55 height 10
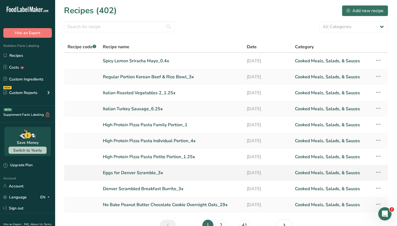
click at [126, 170] on link "Eggs for Denver Scramble_3x" at bounding box center [171, 173] width 137 height 12
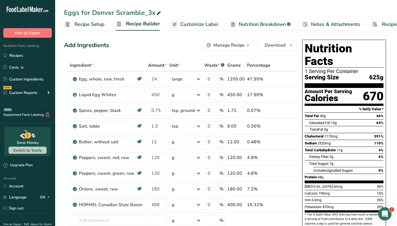
click at [230, 47] on div "Manage Recipe" at bounding box center [228, 45] width 31 height 7
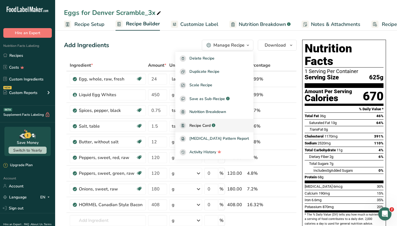
click at [209, 126] on span "Recipe Card" at bounding box center [199, 126] width 21 height 6
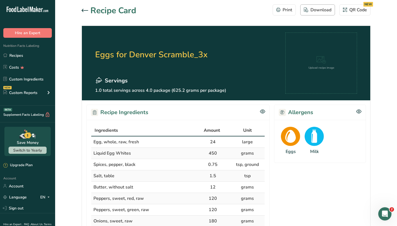
click at [314, 5] on button "Download" at bounding box center [317, 9] width 35 height 11
click at [39, 56] on link "Recipes" at bounding box center [27, 55] width 55 height 10
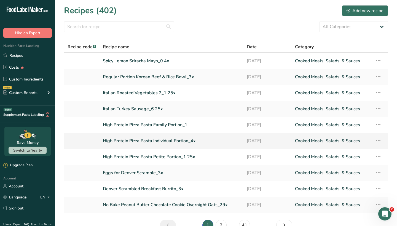
click at [132, 141] on link "High Protein Pizza Pasta Individual Portion_4x" at bounding box center [171, 141] width 137 height 12
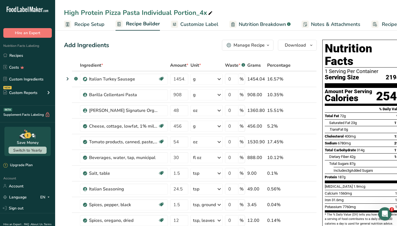
click at [250, 45] on div "Manage Recipe" at bounding box center [248, 45] width 31 height 7
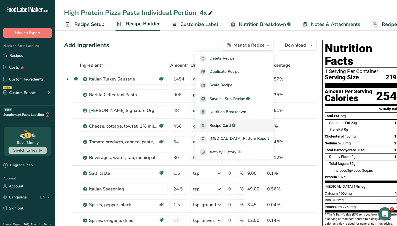
click at [225, 126] on span "Recipe Card" at bounding box center [219, 126] width 21 height 6
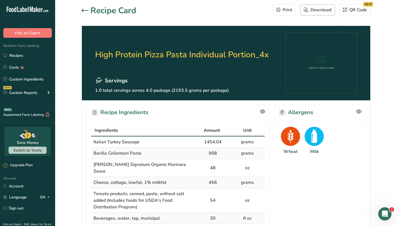
click at [316, 10] on div "Download" at bounding box center [318, 10] width 28 height 7
click at [39, 58] on link "Recipes" at bounding box center [27, 55] width 55 height 10
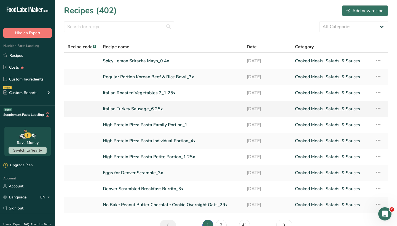
click at [141, 108] on link "Italian Turkey Sausage_6.25x" at bounding box center [171, 109] width 137 height 12
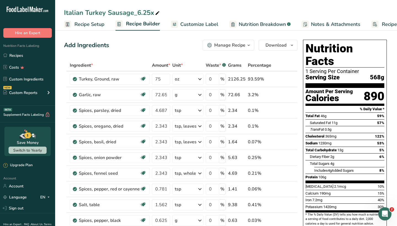
click at [225, 49] on button "Manage Recipe" at bounding box center [229, 45] width 52 height 11
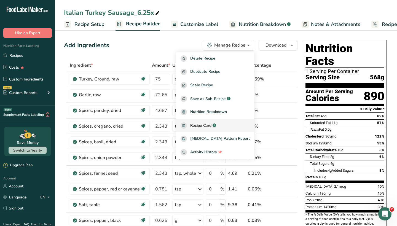
click at [211, 125] on span "Recipe Card" at bounding box center [200, 126] width 21 height 6
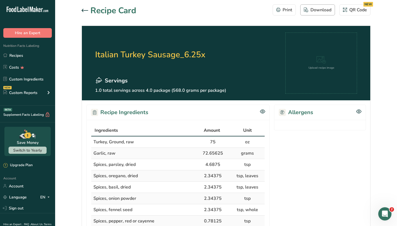
click at [315, 11] on div "Download" at bounding box center [318, 10] width 28 height 7
click at [27, 57] on link "Recipes" at bounding box center [27, 55] width 55 height 10
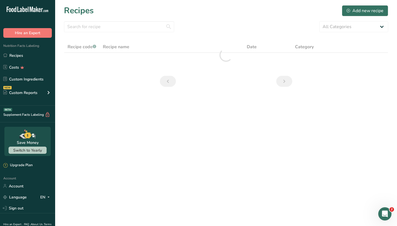
click at [315, 2] on section "Recipes Add new recipe All Categories Baked Goods Beverages Confectionery Cooke…" at bounding box center [226, 48] width 342 height 96
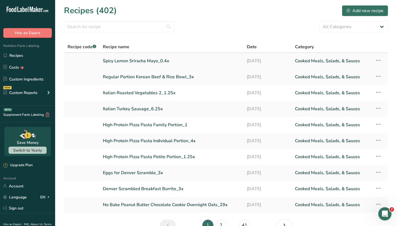
click at [141, 60] on link "Spicy Lemon Sriracha Mayo_0.4x" at bounding box center [171, 61] width 137 height 12
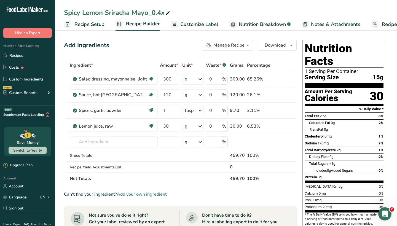
click at [233, 45] on div "Manage Recipe" at bounding box center [228, 45] width 31 height 7
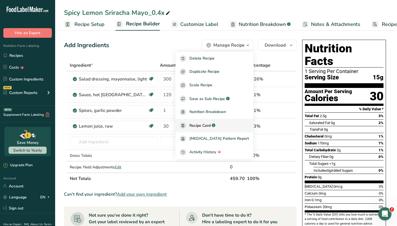
click at [209, 125] on span "Recipe Card" at bounding box center [199, 126] width 21 height 6
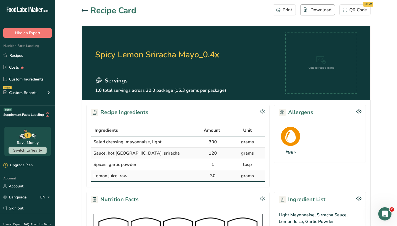
click at [314, 11] on div "Download" at bounding box center [318, 10] width 28 height 7
click at [220, 17] on div "Recipe Card Print Download QR Code NEW" at bounding box center [226, 10] width 289 height 12
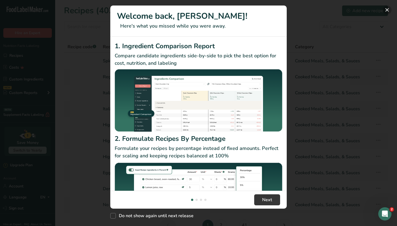
click at [386, 12] on button "New Features" at bounding box center [387, 10] width 9 height 9
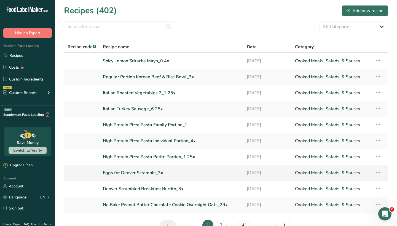
click at [139, 174] on link "Eggs for Denver Scramble_3x" at bounding box center [171, 173] width 137 height 12
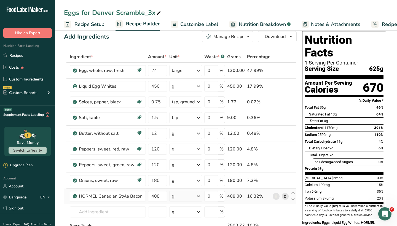
scroll to position [7, 0]
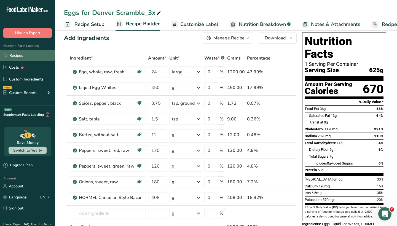
click at [38, 55] on link "Recipes" at bounding box center [27, 55] width 55 height 10
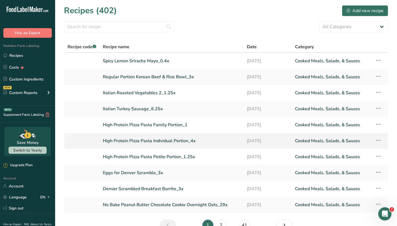
click at [151, 141] on link "High Protein Pizza Pasta Individual Portion_4x" at bounding box center [171, 141] width 137 height 12
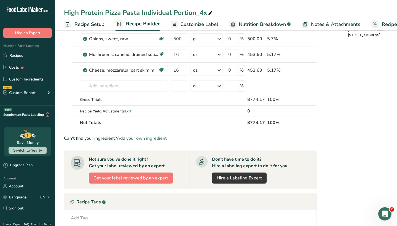
scroll to position [289, 0]
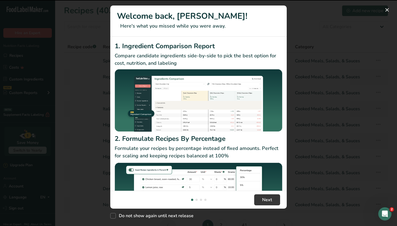
click at [384, 11] on button "New Features" at bounding box center [387, 10] width 9 height 9
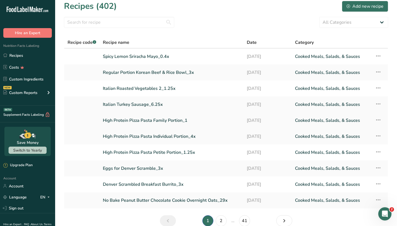
scroll to position [5, 0]
click at [171, 122] on link "High Protein Pizza Pasta Family Portion_1" at bounding box center [171, 120] width 137 height 12
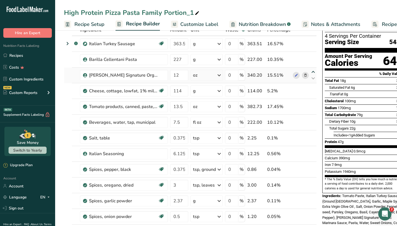
scroll to position [30, 0]
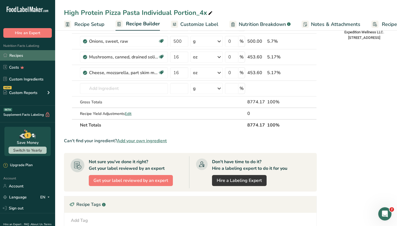
click at [33, 59] on link "Recipes" at bounding box center [27, 55] width 55 height 10
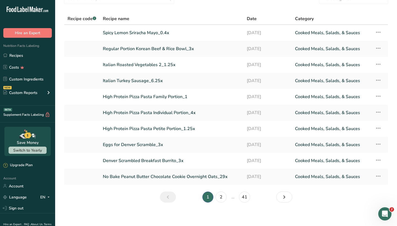
scroll to position [29, 0]
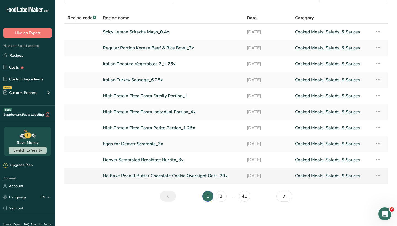
click at [118, 178] on link "No Bake Peanut Butter Chocolate Cookie Overnight Oats_29x" at bounding box center [171, 176] width 137 height 12
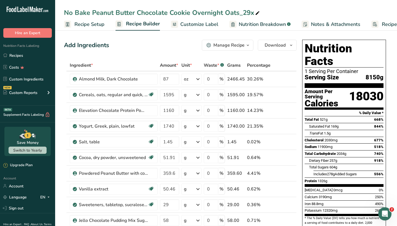
click at [232, 44] on div "Manage Recipe" at bounding box center [228, 45] width 31 height 7
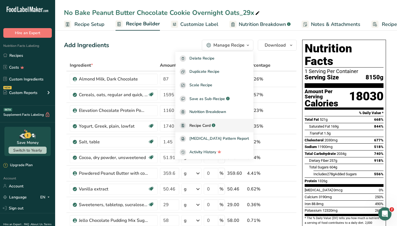
click at [208, 127] on span "Recipe Card" at bounding box center [199, 126] width 21 height 6
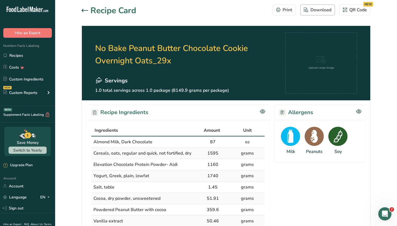
click at [318, 13] on div "Download" at bounding box center [318, 10] width 28 height 7
click at [85, 10] on icon at bounding box center [85, 10] width 7 height 3
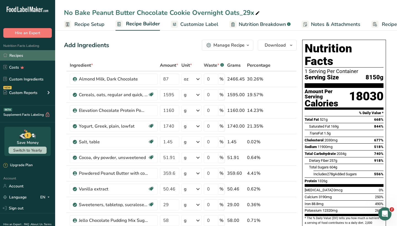
click at [32, 55] on link "Recipes" at bounding box center [27, 55] width 55 height 10
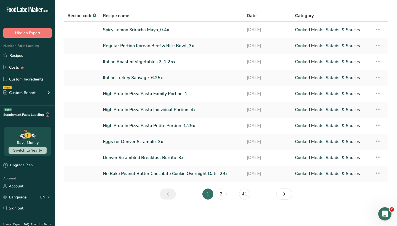
scroll to position [31, 0]
click at [142, 159] on link "Denver Scrambled Breakfast Burrito_3x" at bounding box center [171, 158] width 137 height 12
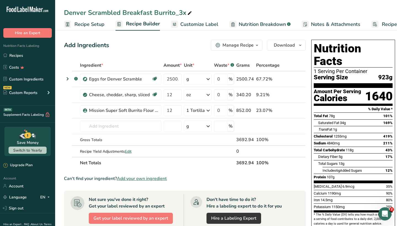
click at [242, 42] on div "Manage Recipe" at bounding box center [237, 45] width 31 height 7
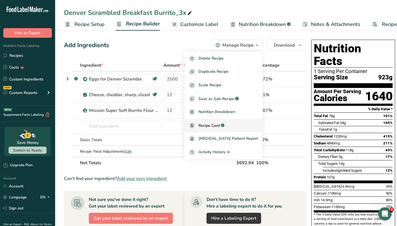
click at [219, 123] on span "Recipe Card" at bounding box center [208, 126] width 21 height 6
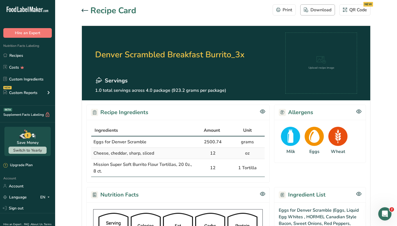
click at [320, 12] on div "Download" at bounding box center [318, 10] width 28 height 7
click at [22, 54] on link "Recipes" at bounding box center [27, 55] width 55 height 10
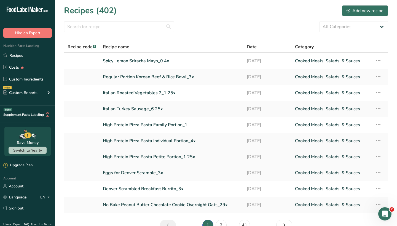
click at [135, 155] on link "High Protein Pizza Pasta Petite Portion_1.25x" at bounding box center [171, 157] width 137 height 12
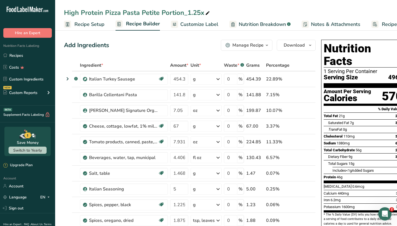
click at [249, 45] on div "Manage Recipe" at bounding box center [247, 45] width 31 height 7
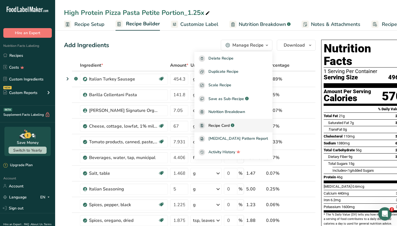
click at [226, 127] on span "Recipe Card" at bounding box center [218, 126] width 21 height 6
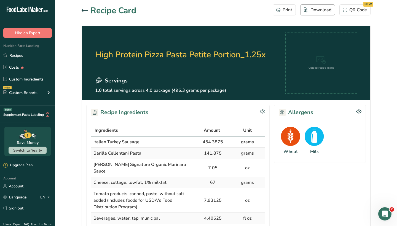
click at [319, 6] on button "Download" at bounding box center [317, 9] width 35 height 11
click at [31, 52] on link "Recipes" at bounding box center [27, 55] width 55 height 10
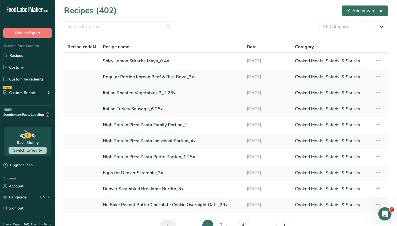
click at [145, 92] on link "Italian Roasted Vegetables 2_1.25x" at bounding box center [171, 93] width 137 height 12
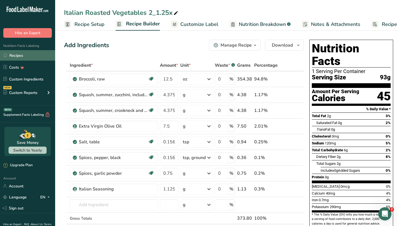
click at [25, 57] on link "Recipes" at bounding box center [27, 55] width 55 height 10
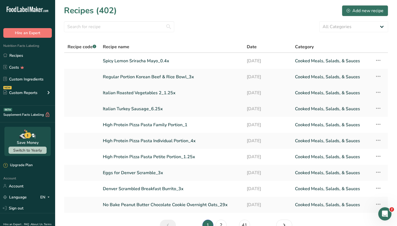
click at [144, 92] on link "Italian Roasted Vegetables 2_1.25x" at bounding box center [171, 93] width 137 height 12
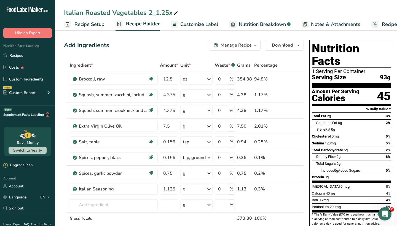
click at [243, 45] on div "Manage Recipe" at bounding box center [236, 45] width 31 height 7
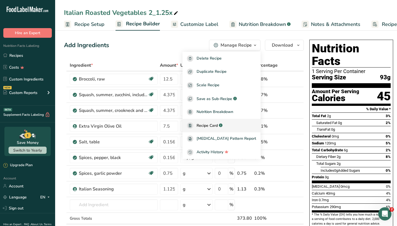
click at [218, 125] on span "Recipe Card" at bounding box center [207, 126] width 21 height 6
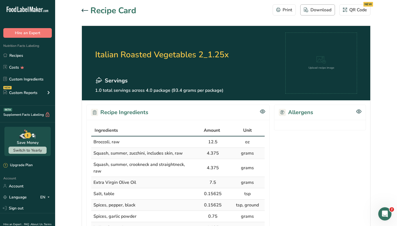
click at [320, 10] on div "Download" at bounding box center [318, 10] width 28 height 7
click at [37, 53] on link "Recipes" at bounding box center [27, 55] width 55 height 10
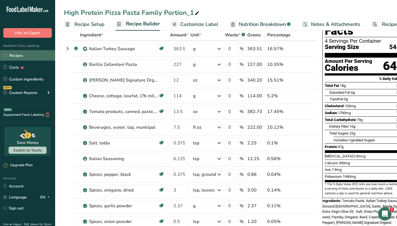
click at [22, 56] on link "Recipes" at bounding box center [27, 55] width 55 height 10
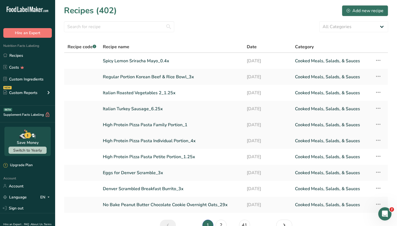
click at [141, 124] on link "High Protein Pizza Pasta Family Portion_1" at bounding box center [171, 125] width 137 height 12
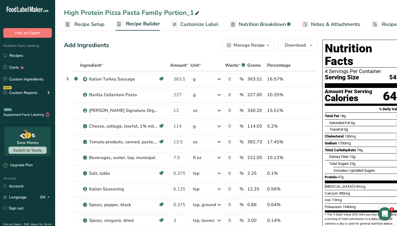
click at [247, 43] on div "Manage Recipe" at bounding box center [248, 45] width 31 height 7
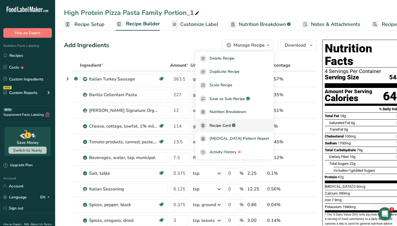
click at [231, 123] on span "Recipe Card" at bounding box center [219, 126] width 21 height 6
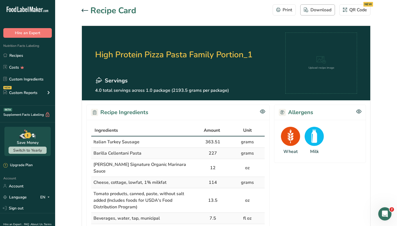
click at [317, 10] on div "Download" at bounding box center [318, 10] width 28 height 7
click at [22, 58] on link "Recipes" at bounding box center [27, 55] width 55 height 10
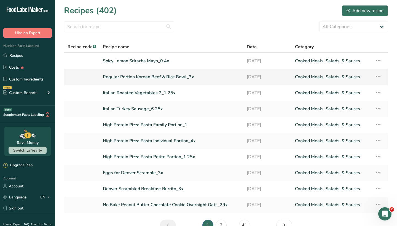
click at [156, 76] on link "Regular Portion Korean Beef & Rice Bowl_3x" at bounding box center [171, 77] width 137 height 12
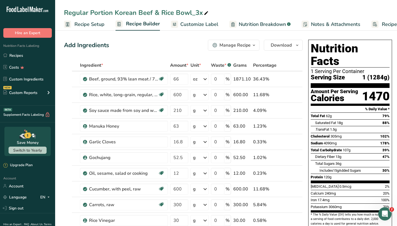
click at [232, 44] on div "Manage Recipe" at bounding box center [234, 45] width 31 height 7
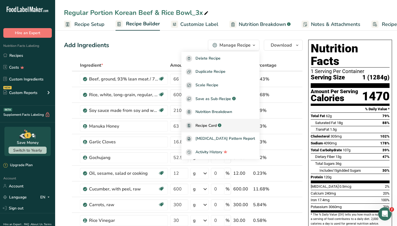
click at [213, 129] on link "Recipe Card .a-a{fill:#347362;}.b-a{fill:#fff;}" at bounding box center [220, 126] width 78 height 14
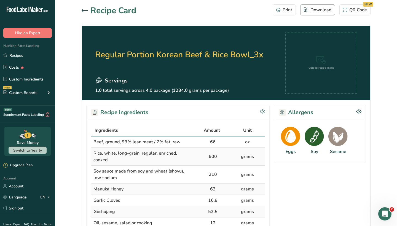
click at [316, 10] on div "Download" at bounding box center [318, 10] width 28 height 7
click at [14, 55] on link "Recipes" at bounding box center [27, 55] width 55 height 10
